Goal: Check status: Check status

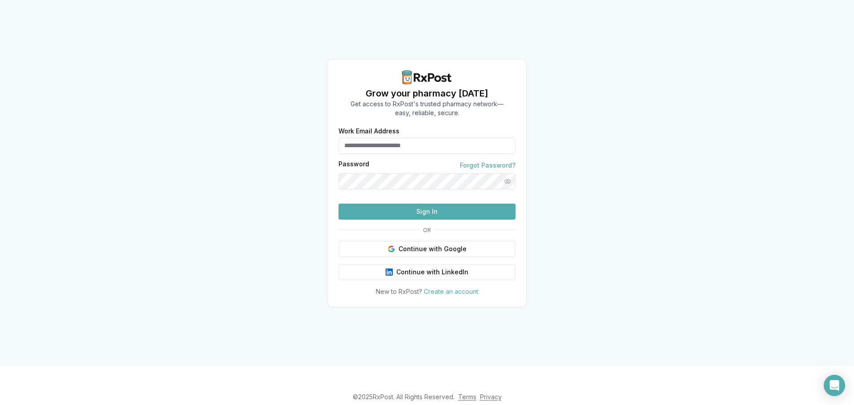
type input "**********"
click at [458, 220] on button "Sign In" at bounding box center [427, 212] width 177 height 16
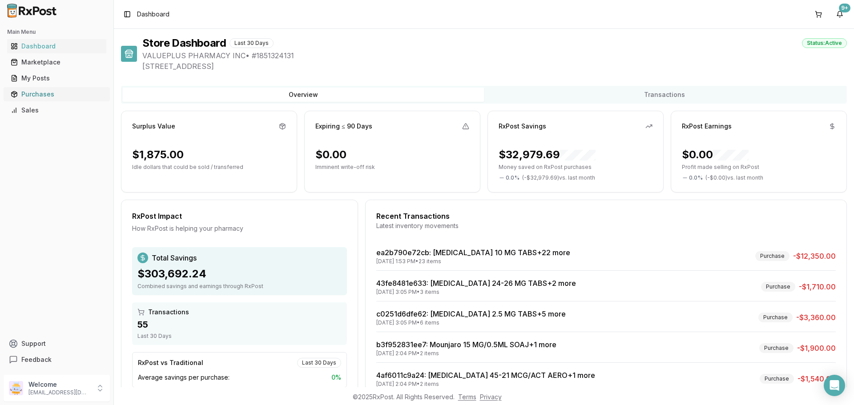
click at [44, 93] on div "Purchases" at bounding box center [57, 94] width 92 height 9
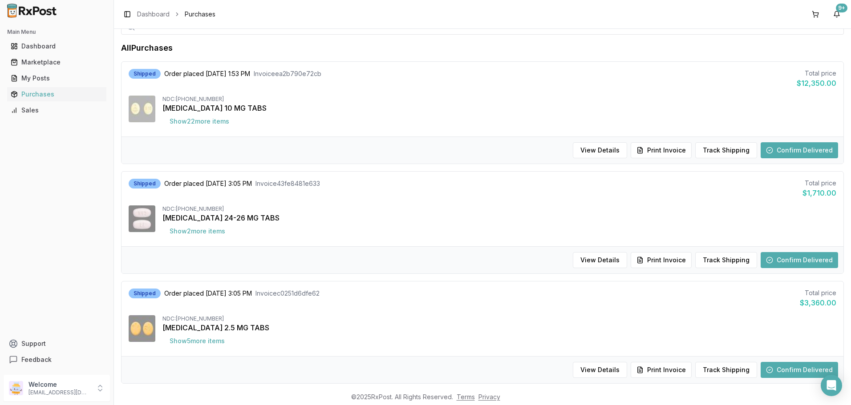
scroll to position [89, 0]
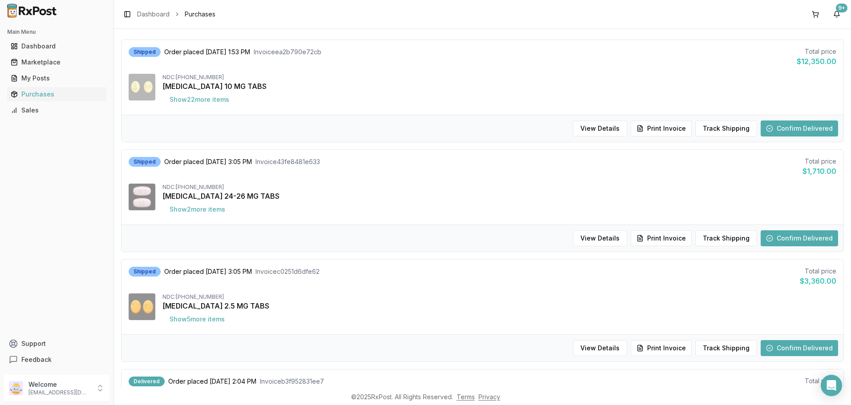
click at [813, 235] on button "Confirm Delivered" at bounding box center [798, 238] width 77 height 16
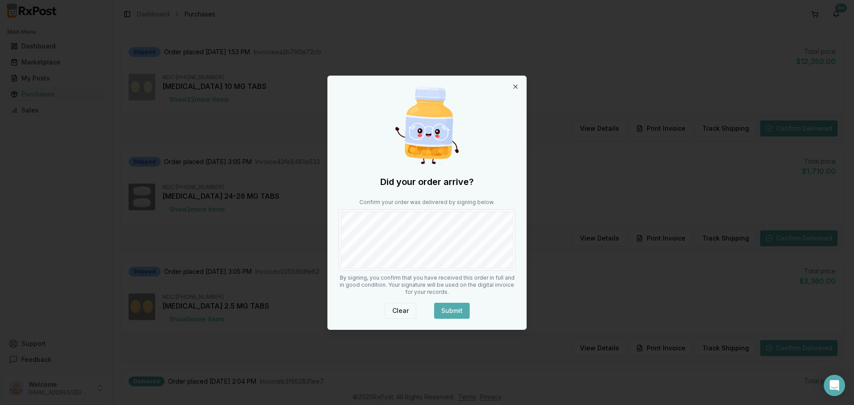
click at [403, 303] on button "Clear" at bounding box center [401, 311] width 32 height 16
click at [447, 307] on button "Submit" at bounding box center [452, 311] width 36 height 16
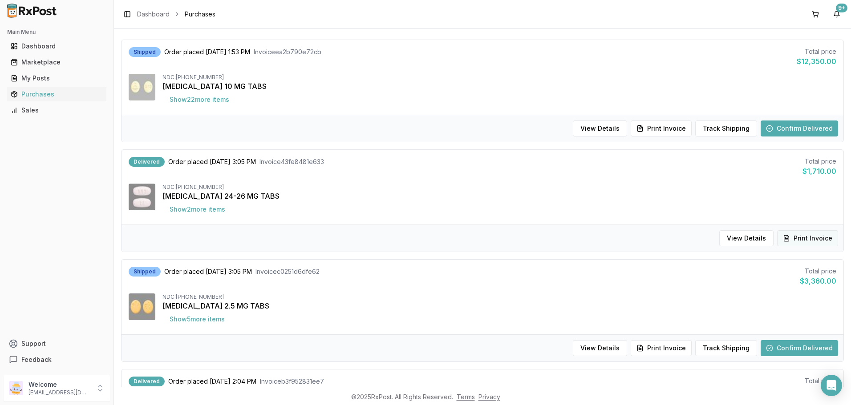
click at [805, 235] on button "Print Invoice" at bounding box center [807, 238] width 61 height 16
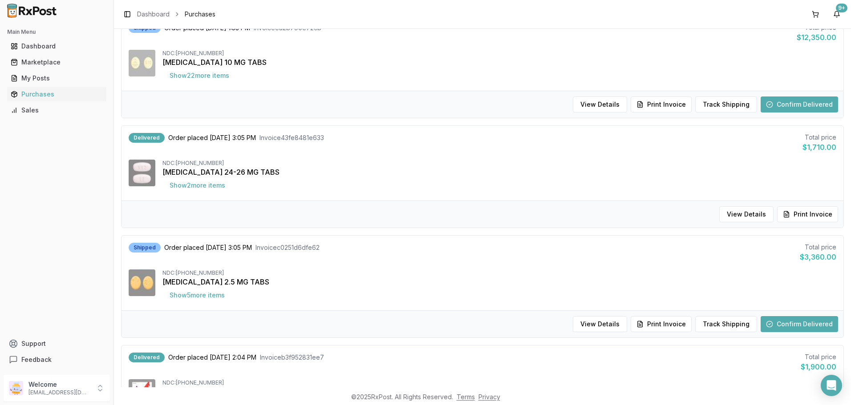
scroll to position [133, 0]
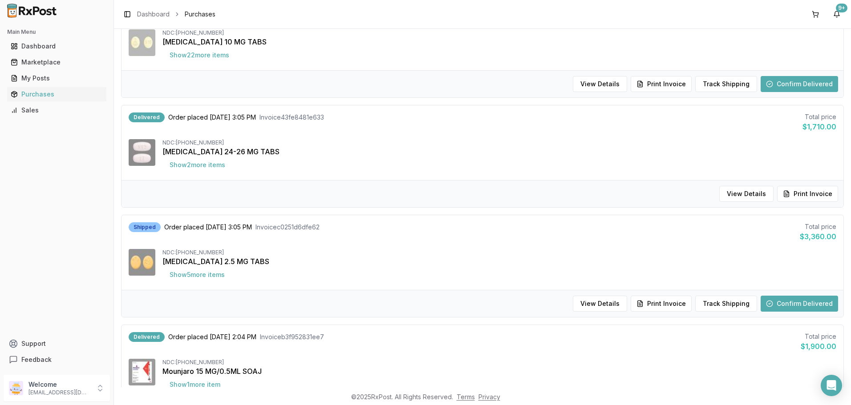
click at [794, 306] on button "Confirm Delivered" at bounding box center [798, 304] width 77 height 16
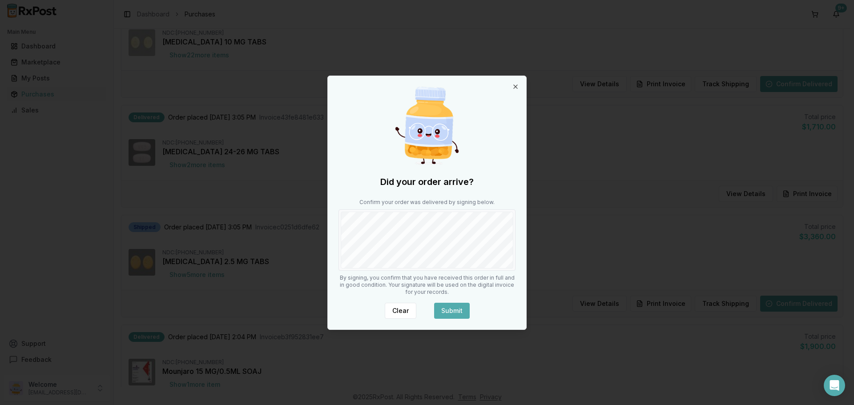
click at [458, 308] on button "Submit" at bounding box center [452, 311] width 36 height 16
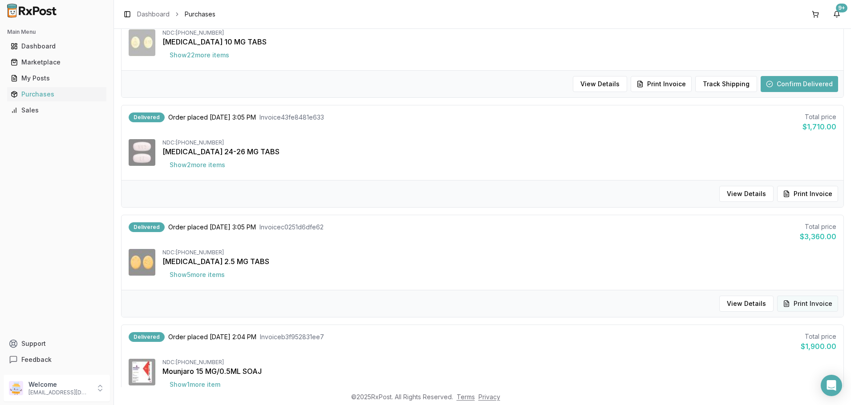
click at [809, 303] on button "Print Invoice" at bounding box center [807, 304] width 61 height 16
